Goal: Task Accomplishment & Management: Complete application form

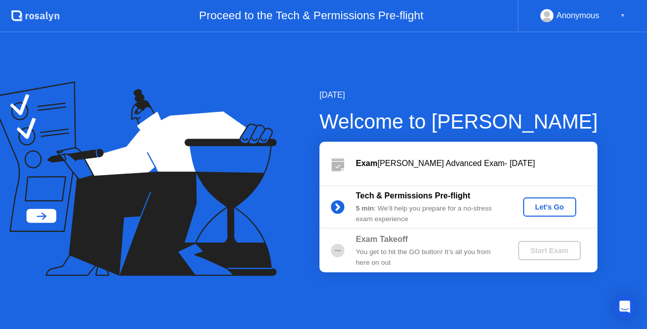
click at [539, 203] on div "Let's Go" at bounding box center [549, 207] width 45 height 8
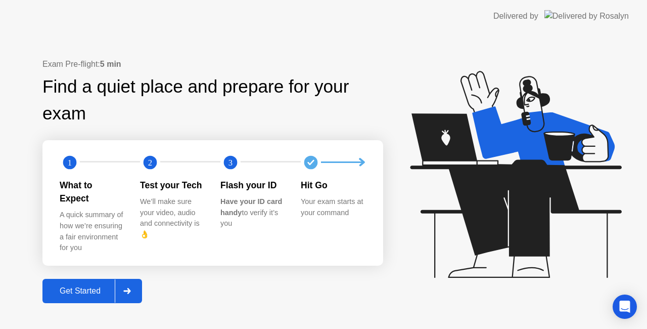
click at [94, 290] on div "Get Started" at bounding box center [80, 290] width 69 height 9
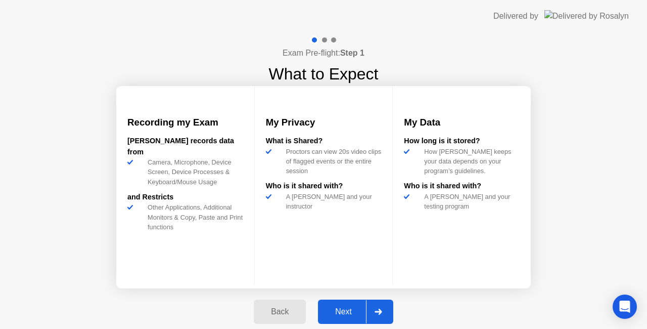
click at [369, 308] on div at bounding box center [378, 311] width 24 height 23
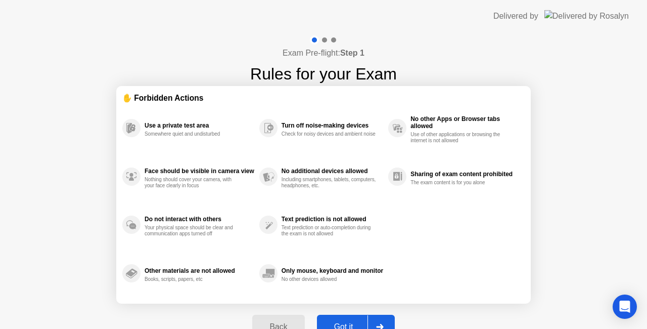
click at [358, 318] on button "Got it" at bounding box center [356, 326] width 78 height 24
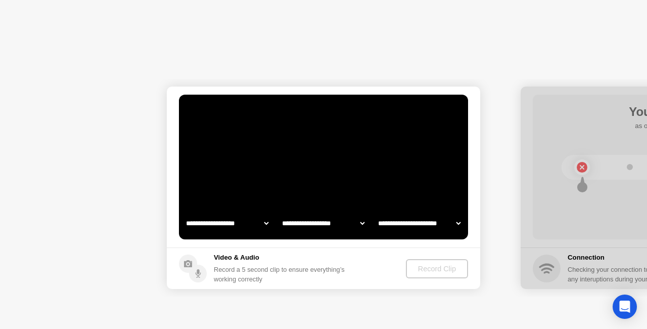
select select "**********"
select select "*******"
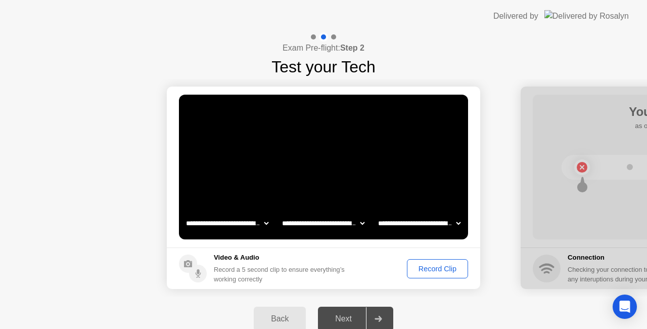
click at [353, 222] on select "**********" at bounding box center [323, 223] width 86 height 20
click at [471, 266] on footer "Video & Audio Record a 5 second clip to ensure everything’s working correctly R…" at bounding box center [323, 267] width 313 height 41
click at [442, 266] on div "Record Clip" at bounding box center [438, 268] width 54 height 8
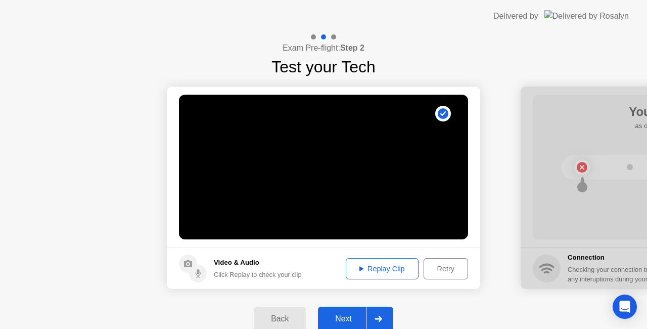
click at [384, 272] on div "Replay Clip" at bounding box center [382, 268] width 66 height 8
click at [347, 314] on div "Next" at bounding box center [343, 318] width 45 height 9
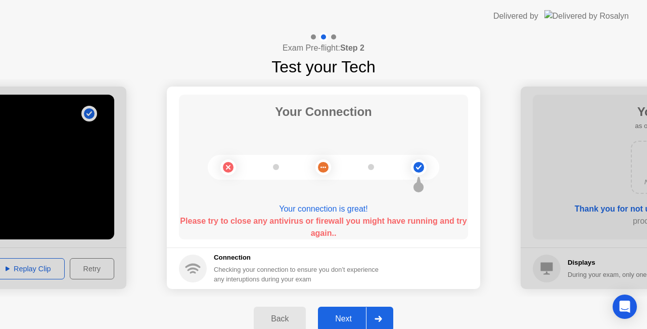
click at [349, 314] on div "Next" at bounding box center [343, 318] width 45 height 9
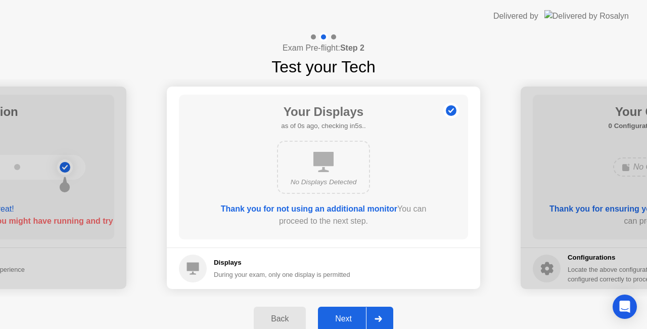
click at [355, 318] on div "Next" at bounding box center [343, 318] width 45 height 9
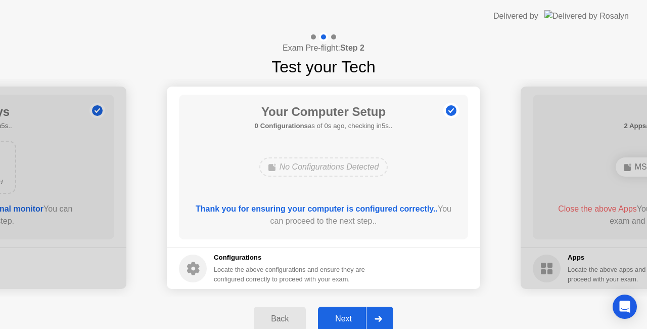
click at [353, 316] on div "Next" at bounding box center [343, 318] width 45 height 9
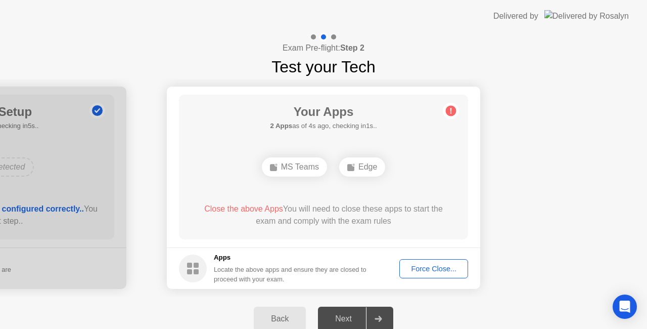
click at [425, 269] on div "Force Close..." at bounding box center [434, 268] width 62 height 8
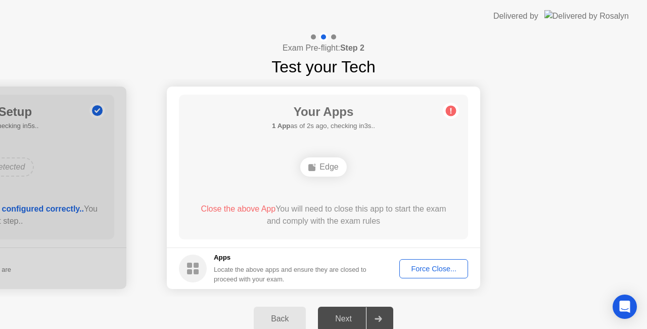
click at [423, 264] on div "Force Close..." at bounding box center [434, 268] width 62 height 8
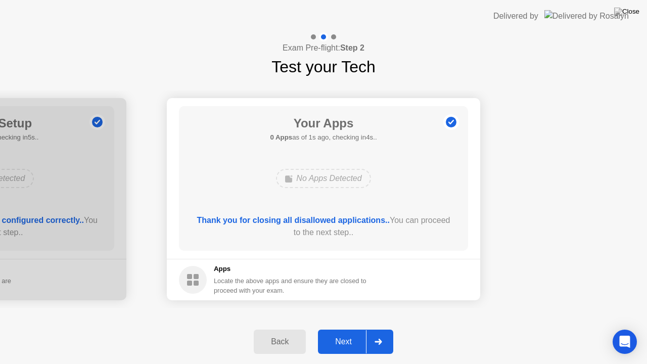
click at [348, 328] on div "Next" at bounding box center [343, 341] width 45 height 9
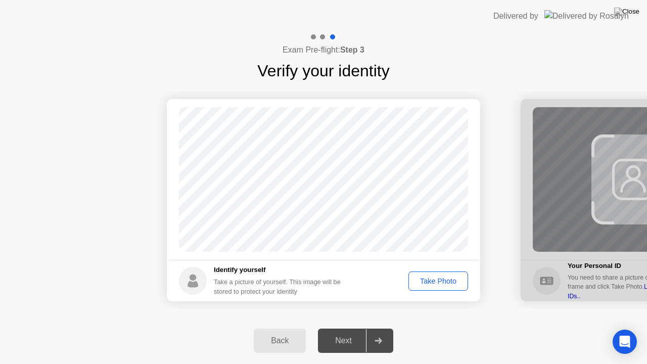
click at [362, 328] on div "Next" at bounding box center [343, 340] width 45 height 9
click at [430, 282] on div "Take Photo" at bounding box center [438, 281] width 53 height 8
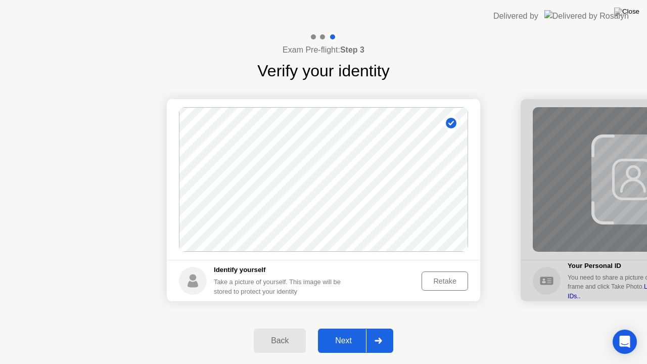
click at [354, 328] on button "Next" at bounding box center [355, 341] width 75 height 24
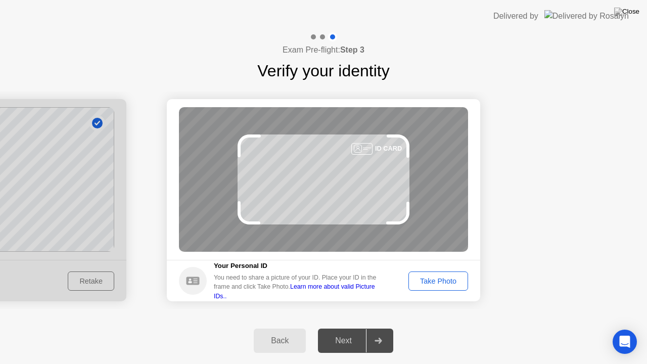
click at [434, 279] on div "Take Photo" at bounding box center [438, 281] width 53 height 8
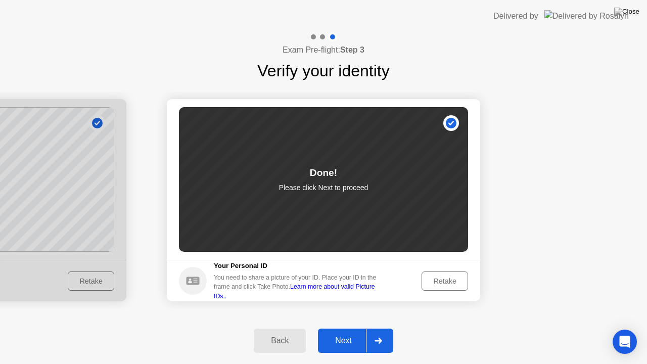
click at [359, 328] on div "Next" at bounding box center [343, 340] width 45 height 9
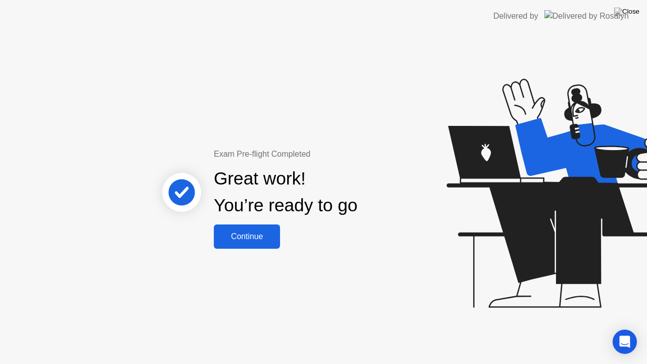
click at [259, 232] on div "Continue" at bounding box center [247, 236] width 60 height 9
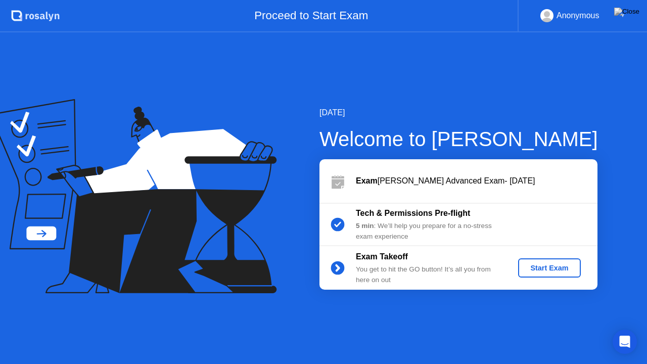
click at [536, 266] on div "Start Exam" at bounding box center [549, 268] width 54 height 8
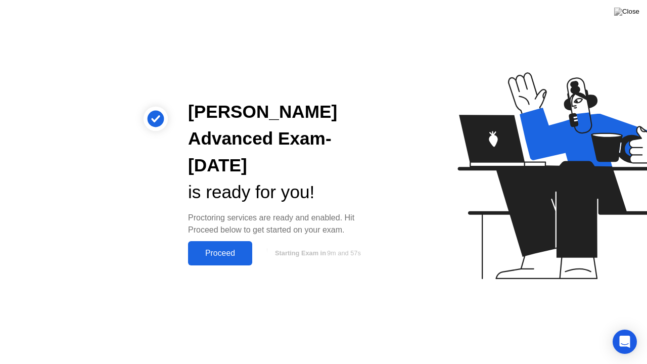
click at [235, 249] on div "Proceed" at bounding box center [220, 253] width 58 height 9
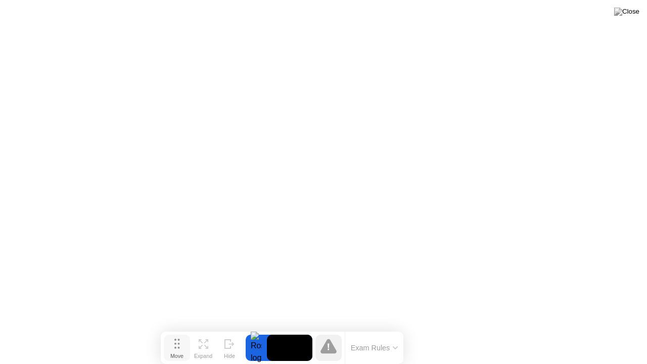
drag, startPoint x: 219, startPoint y: 352, endPoint x: 178, endPoint y: 355, distance: 41.6
click at [178, 328] on div "Move" at bounding box center [176, 356] width 13 height 6
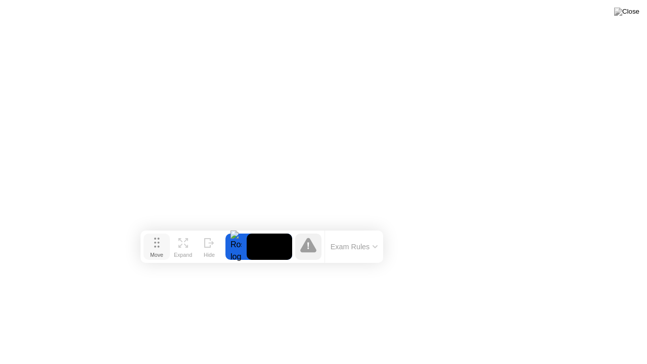
drag, startPoint x: 184, startPoint y: 351, endPoint x: 164, endPoint y: 250, distance: 103.1
click at [163, 252] on div "Move" at bounding box center [156, 255] width 13 height 6
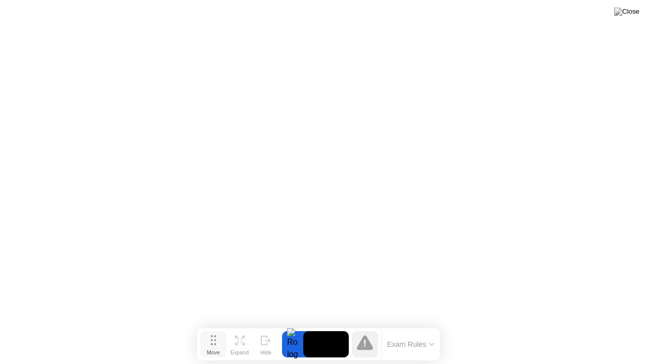
drag, startPoint x: 154, startPoint y: 242, endPoint x: 195, endPoint y: 351, distance: 116.8
click at [200, 328] on button "Move" at bounding box center [213, 344] width 26 height 26
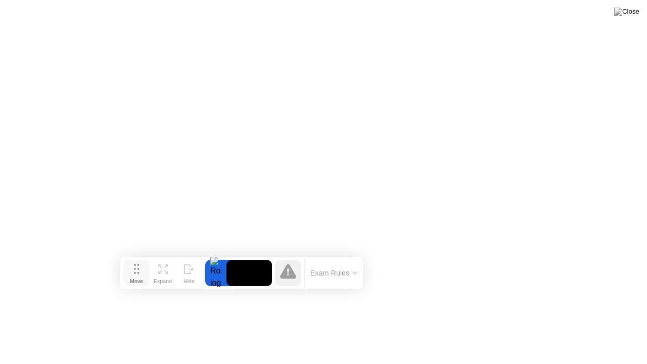
drag, startPoint x: 195, startPoint y: 350, endPoint x: 129, endPoint y: 279, distance: 96.6
click at [130, 279] on div "Move" at bounding box center [136, 281] width 13 height 6
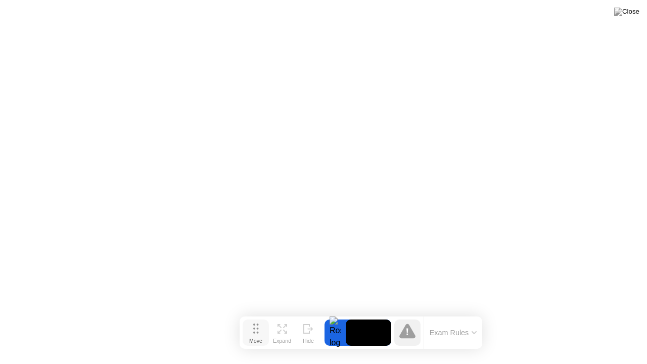
drag, startPoint x: 136, startPoint y: 280, endPoint x: 258, endPoint y: 336, distance: 134.4
click at [258, 328] on div "Move" at bounding box center [255, 341] width 13 height 6
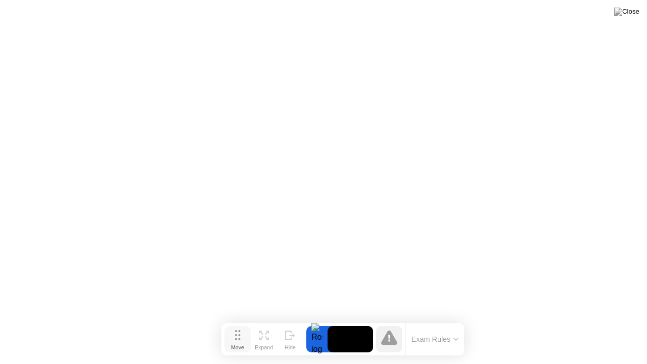
drag, startPoint x: 261, startPoint y: 330, endPoint x: 244, endPoint y: 336, distance: 18.4
click at [244, 328] on button "Move" at bounding box center [237, 339] width 26 height 26
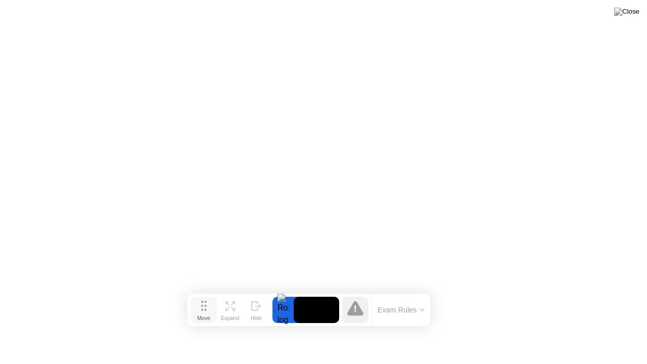
drag, startPoint x: 233, startPoint y: 347, endPoint x: 197, endPoint y: 318, distance: 47.1
click at [197, 318] on div "Move" at bounding box center [203, 318] width 13 height 6
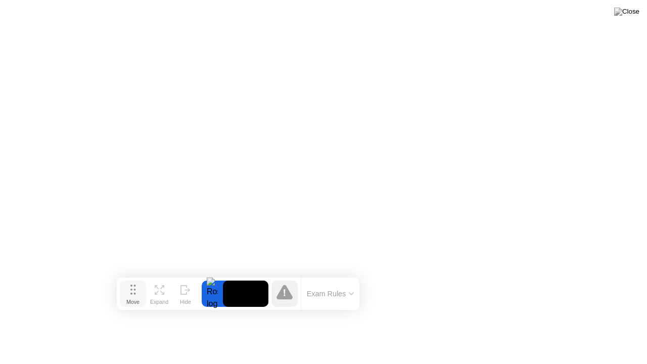
drag, startPoint x: 197, startPoint y: 304, endPoint x: 101, endPoint y: 277, distance: 100.0
click at [120, 281] on button "Move" at bounding box center [133, 294] width 26 height 26
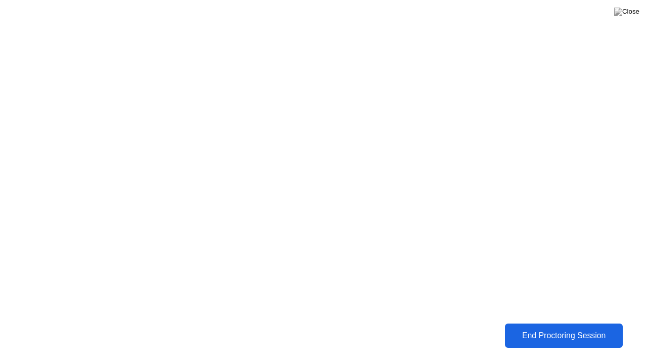
click at [525, 328] on button "End Proctoring Session" at bounding box center [563, 336] width 125 height 26
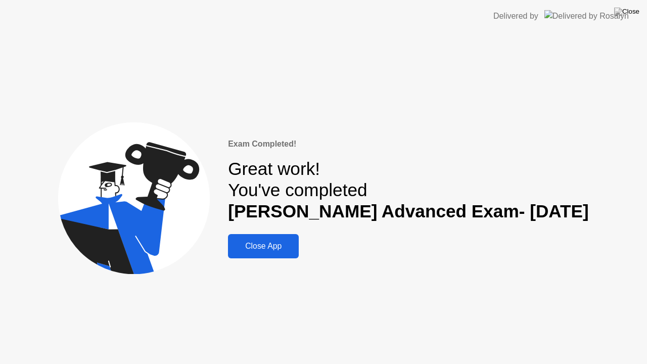
click at [296, 249] on div "Close App" at bounding box center [263, 246] width 65 height 9
